Goal: Task Accomplishment & Management: Manage account settings

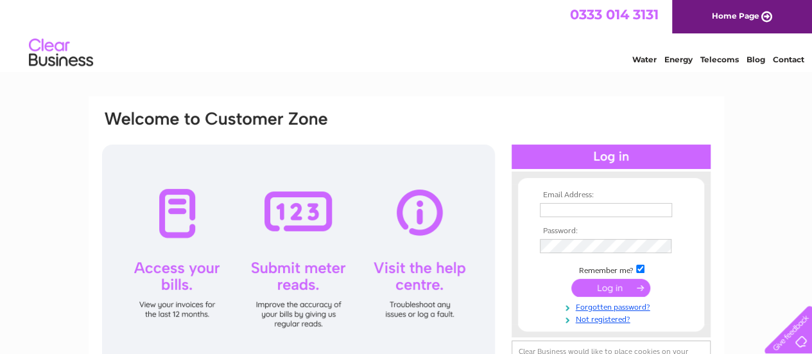
type input "info@onelounge.co.uk"
click at [606, 287] on input "submit" at bounding box center [610, 288] width 79 height 18
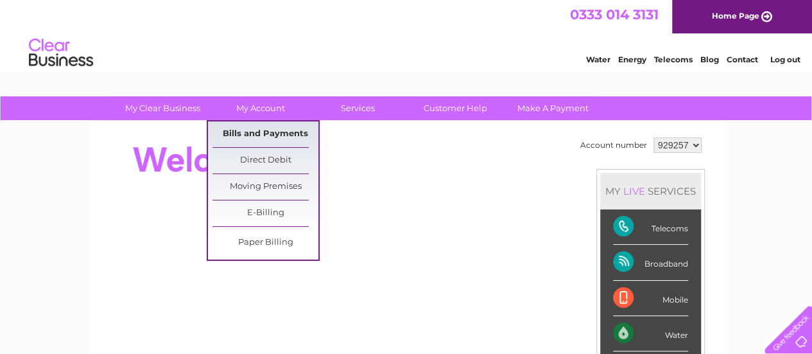
click at [277, 134] on link "Bills and Payments" at bounding box center [265, 134] width 106 height 26
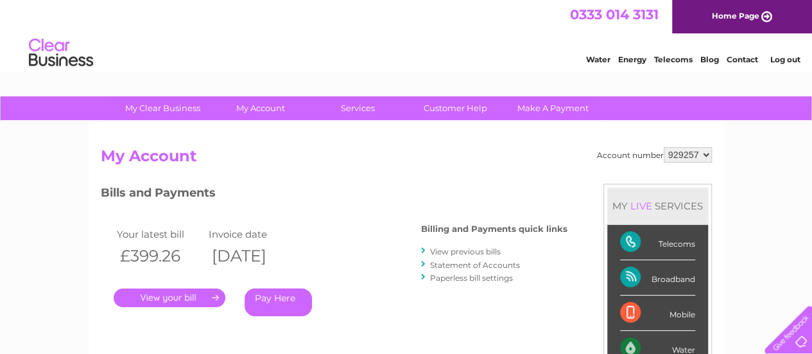
click at [180, 297] on link "." at bounding box center [170, 297] width 112 height 19
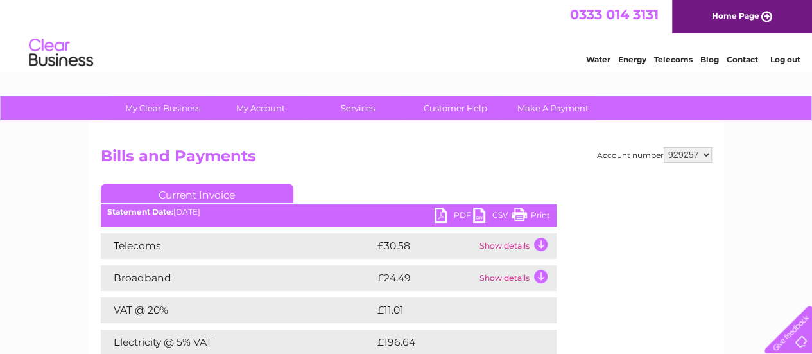
click at [456, 214] on link "PDF" at bounding box center [454, 216] width 39 height 19
click at [782, 58] on link "Log out" at bounding box center [785, 60] width 30 height 10
